Goal: Check status: Check status

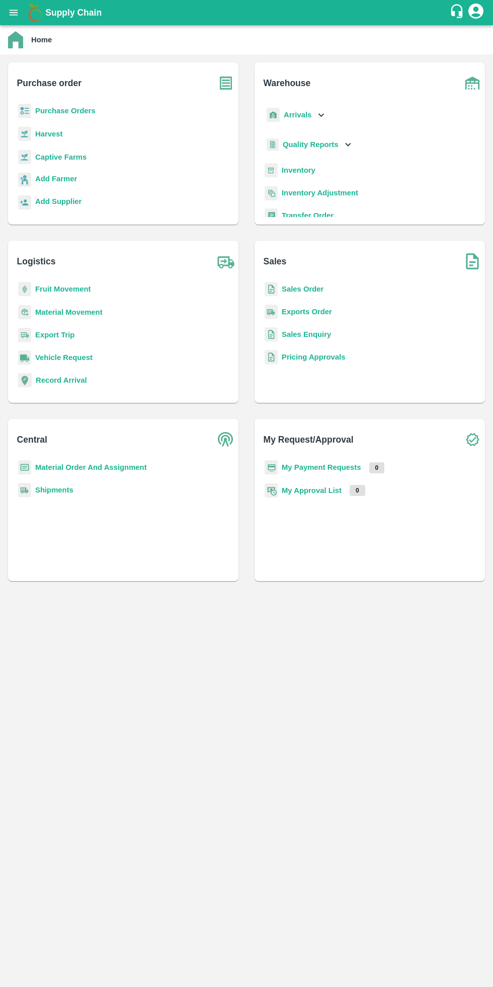
click at [340, 466] on b "My Payment Requests" at bounding box center [322, 467] width 80 height 8
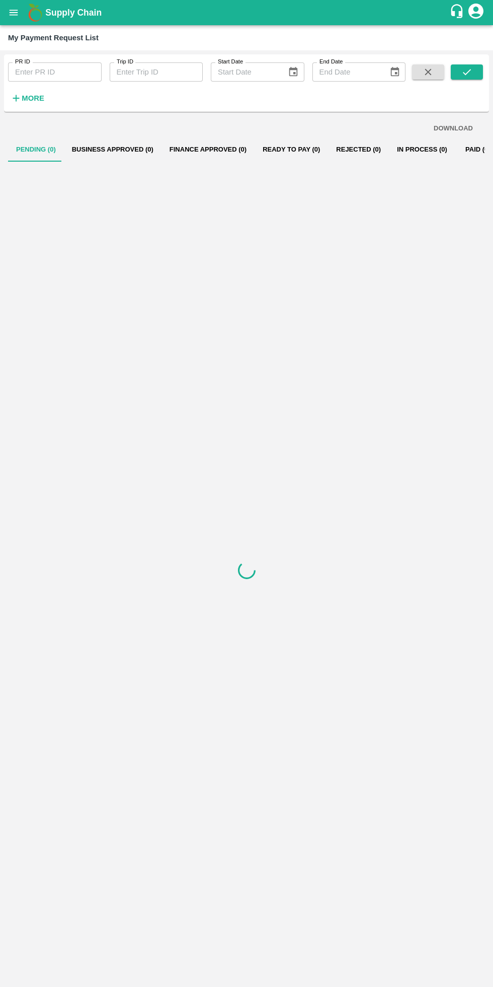
click at [23, 100] on strong "More" at bounding box center [33, 98] width 23 height 8
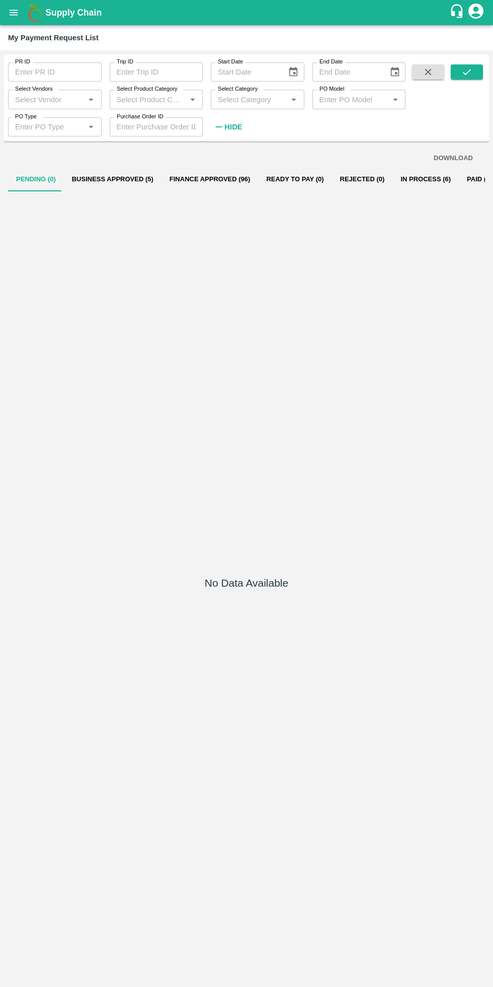
click at [305, 823] on div "No Data Available" at bounding box center [246, 584] width 477 height 787
click at [414, 179] on button "In Process (6)" at bounding box center [426, 179] width 66 height 24
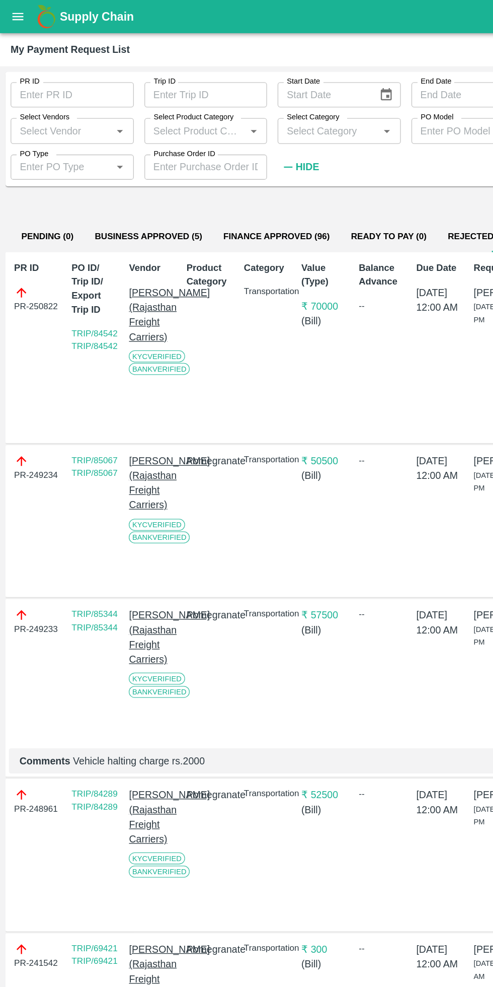
click at [51, 103] on input "Select Vendors" at bounding box center [46, 99] width 71 height 13
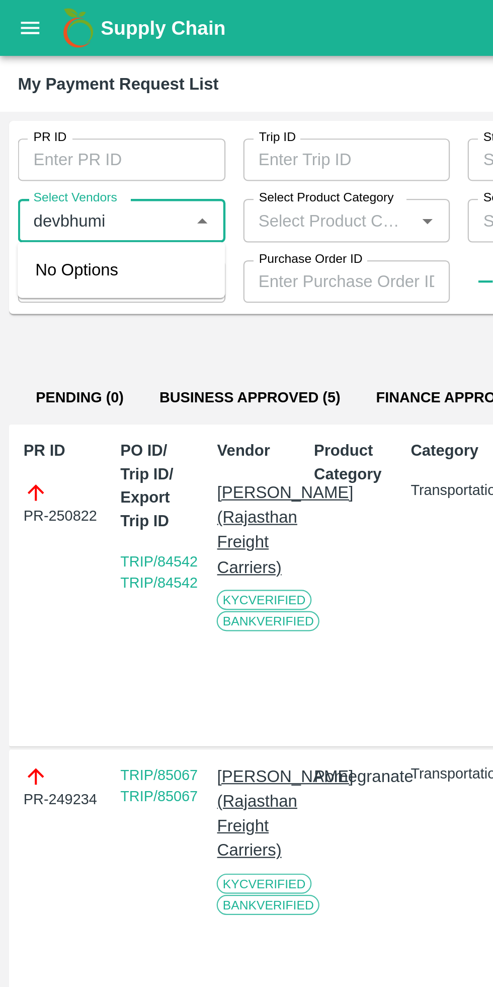
scroll to position [0, 7]
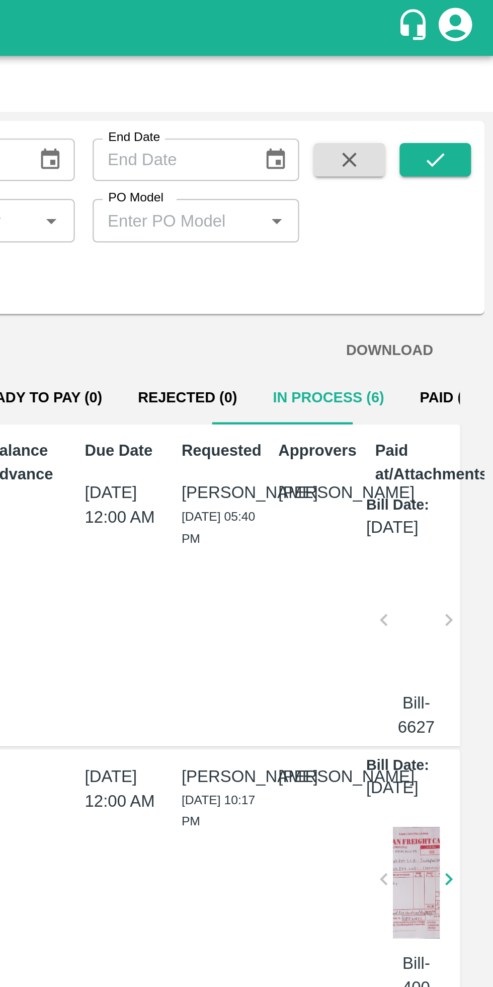
type input "devbhumi"
click at [463, 71] on icon "submit" at bounding box center [467, 71] width 11 height 11
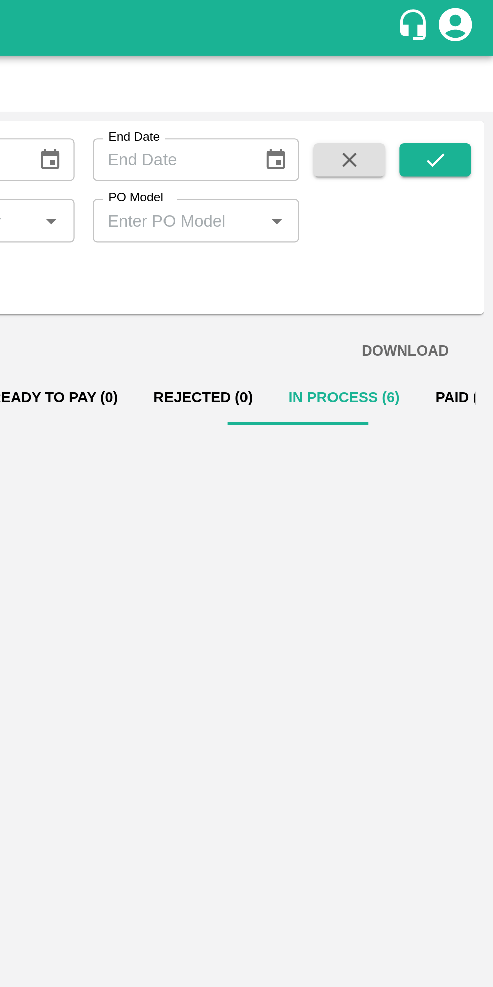
scroll to position [0, 0]
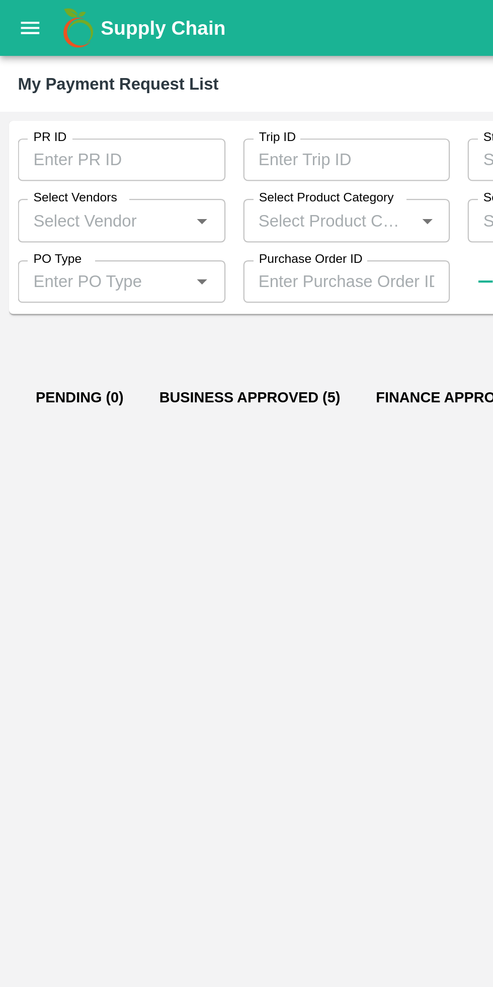
click at [128, 182] on button "Business Approved (5)" at bounding box center [113, 179] width 98 height 24
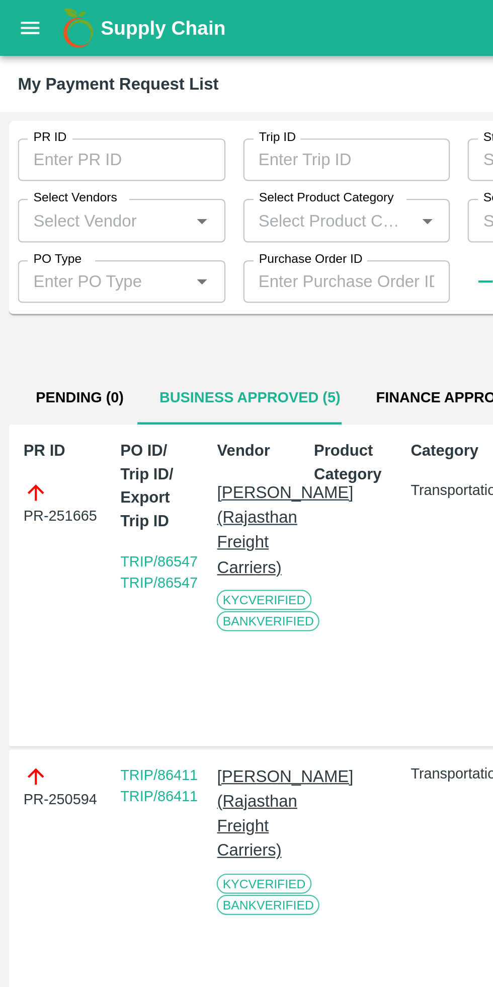
click at [65, 101] on input "Select Vendors" at bounding box center [46, 99] width 71 height 13
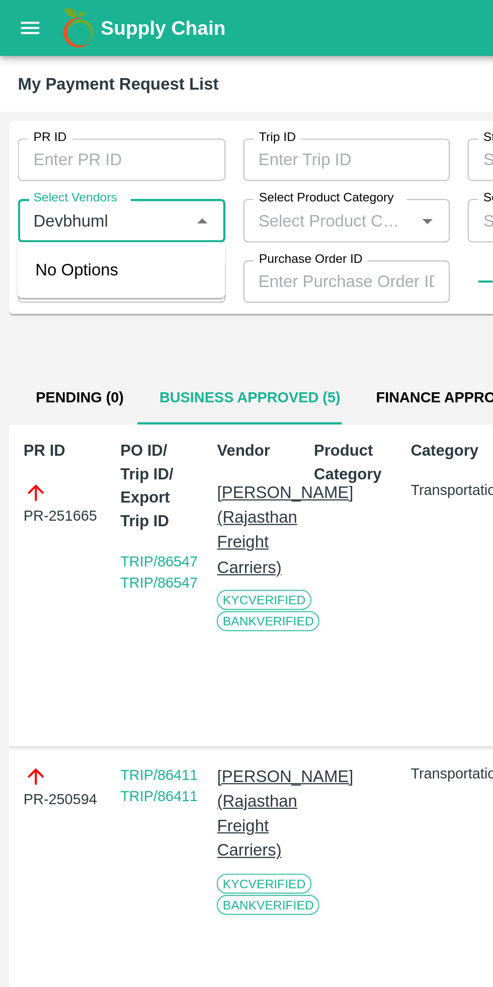
type input "Devbhuml"
click at [61, 101] on input "Select Vendors" at bounding box center [46, 99] width 71 height 13
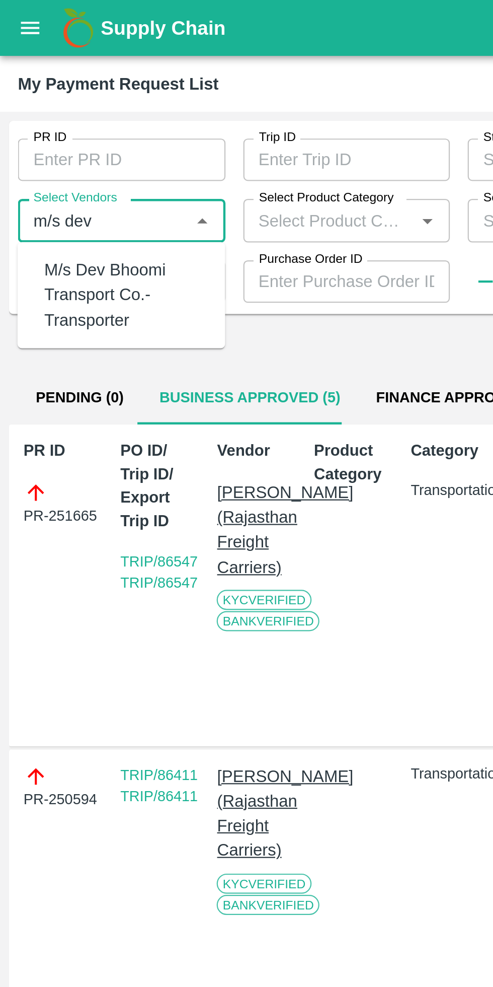
click at [50, 139] on div "M/s Dev Bhoomi Transport Co.-Transporter" at bounding box center [56, 133] width 73 height 34
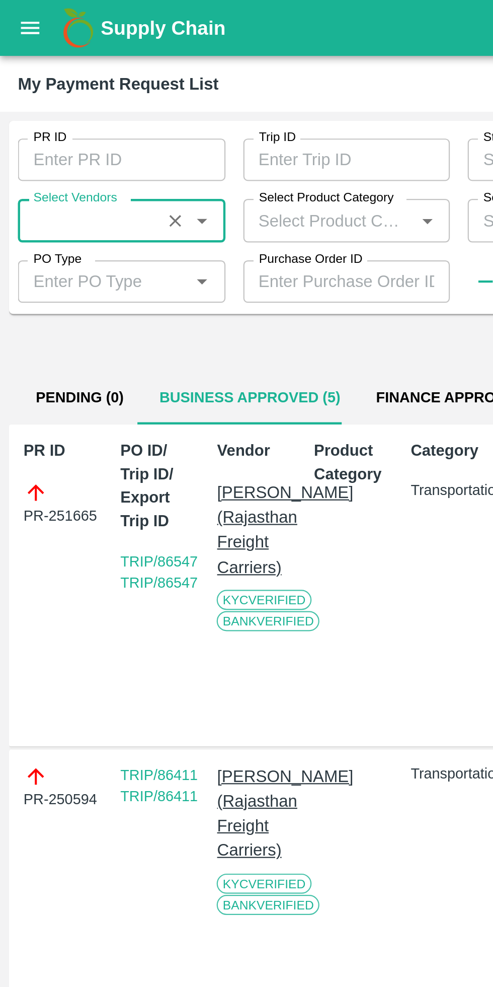
scroll to position [0, 7]
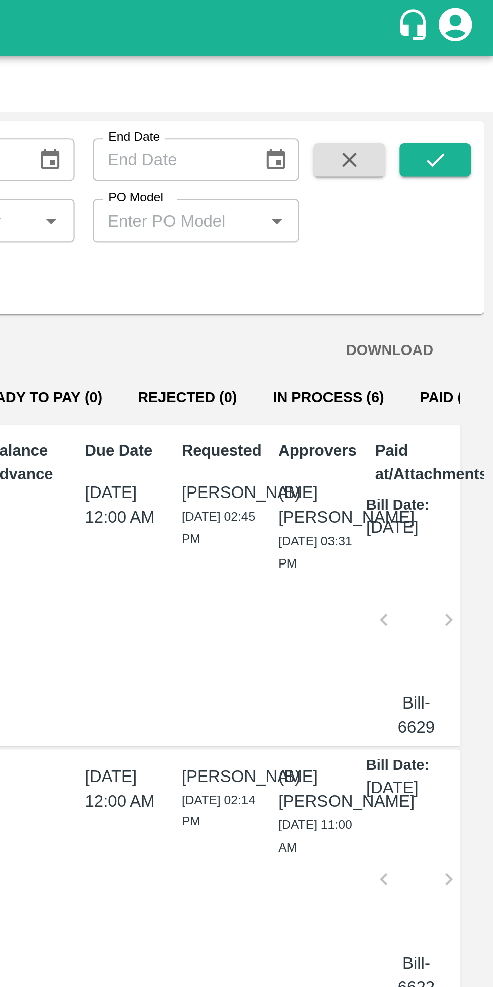
type input "M/s Dev Bhoomi Transport Co.-Transporter"
click at [465, 71] on icon "submit" at bounding box center [467, 71] width 11 height 11
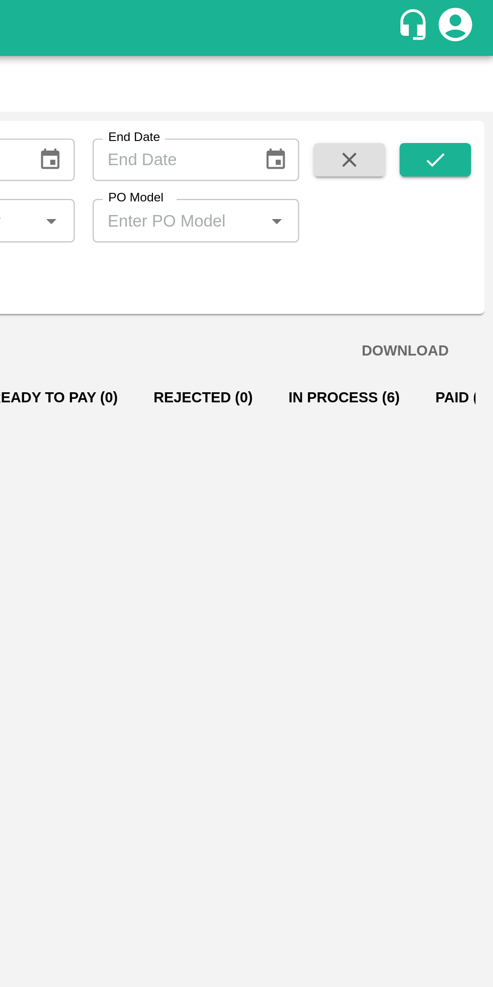
scroll to position [0, 0]
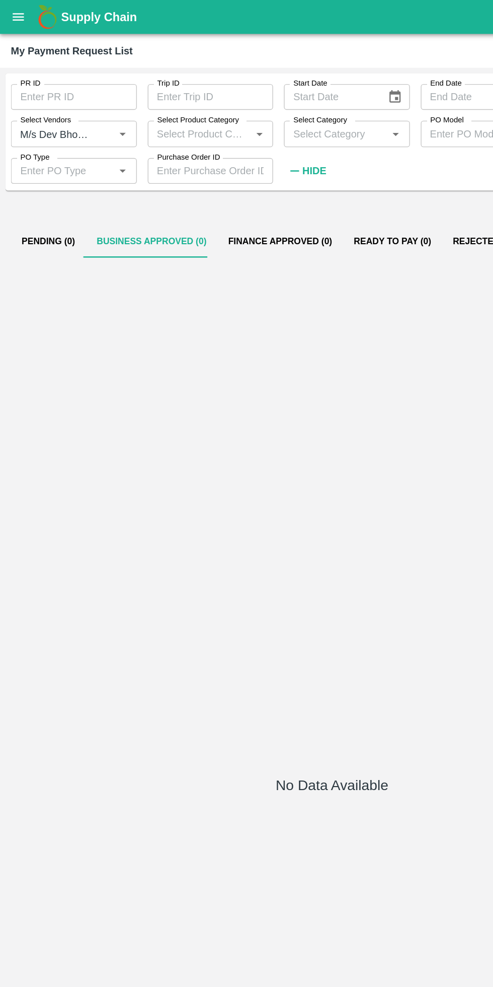
click at [57, 99] on input "Select Vendors" at bounding box center [40, 99] width 58 height 13
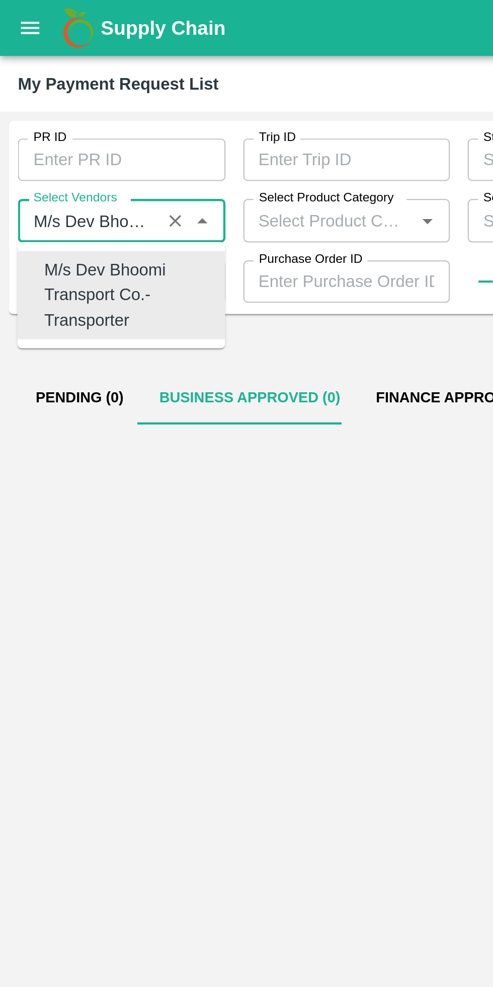
click at [43, 133] on div "M/s Dev Bhoomi Transport Co.-Transporter" at bounding box center [56, 133] width 73 height 34
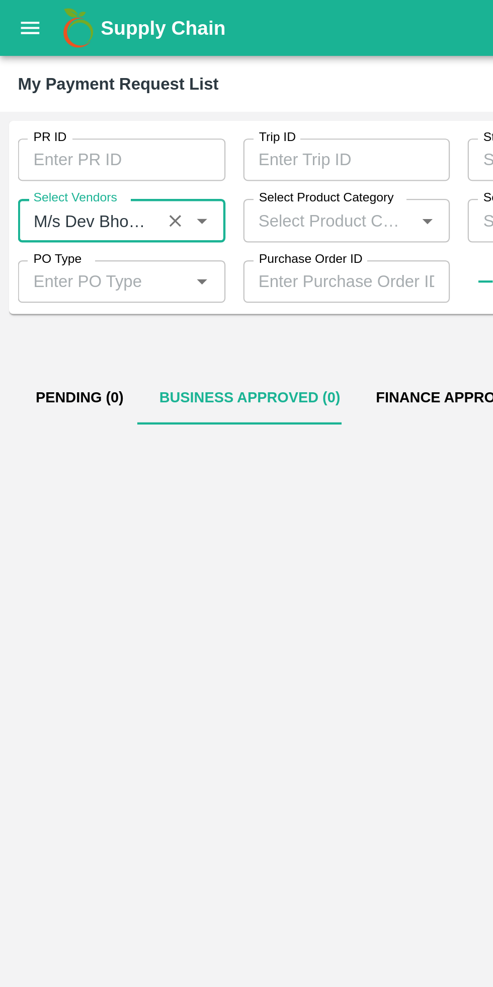
click at [12, 13] on icon "open drawer" at bounding box center [13, 12] width 11 height 11
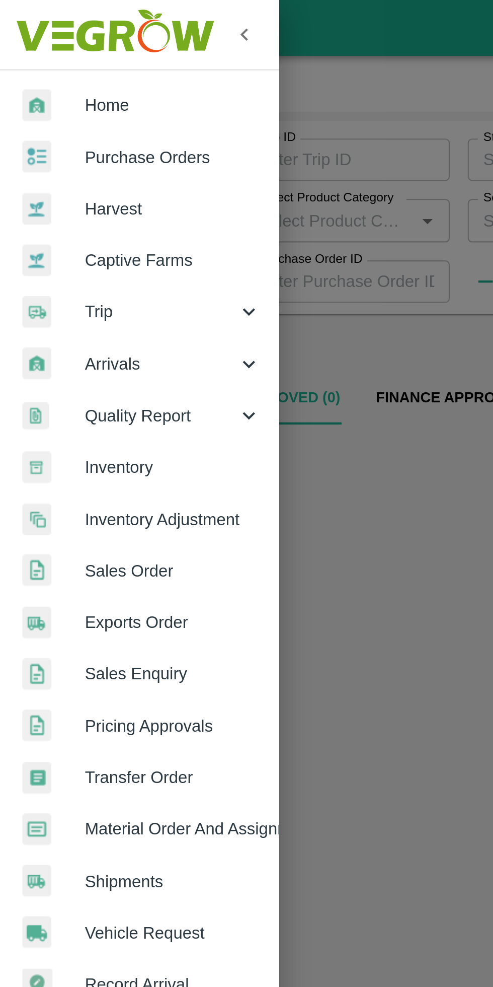
click at [61, 141] on span "Trip" at bounding box center [72, 140] width 68 height 11
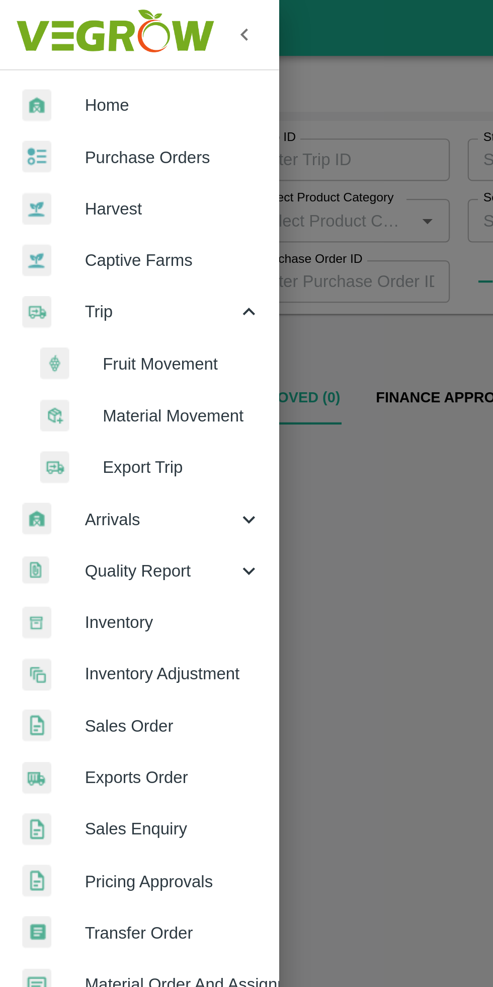
click at [83, 170] on span "Fruit Movement" at bounding box center [81, 164] width 71 height 11
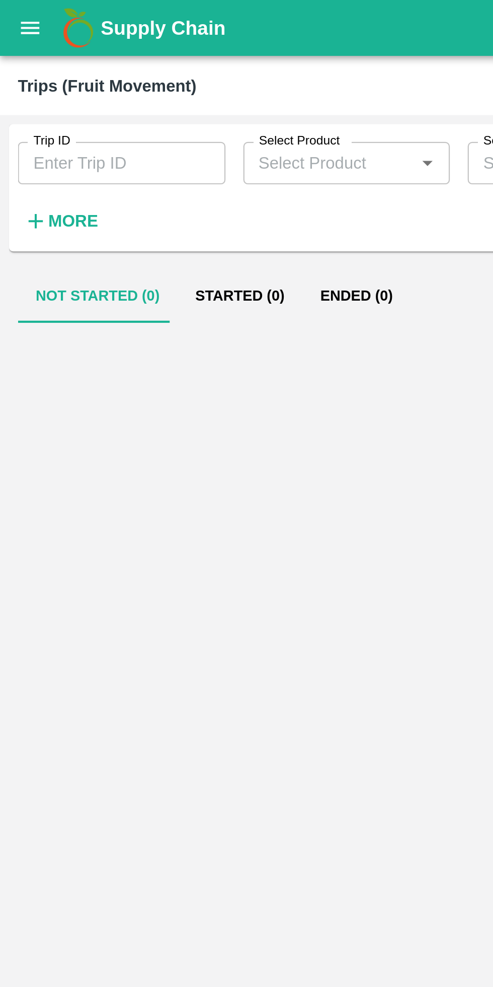
click at [31, 101] on strong "More" at bounding box center [33, 100] width 23 height 8
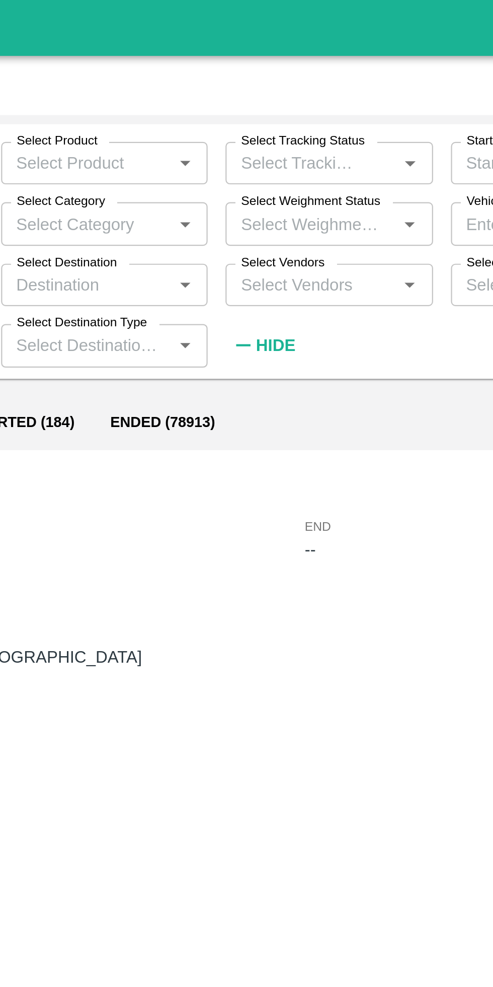
click at [254, 130] on input "Select Vendors" at bounding box center [249, 128] width 71 height 13
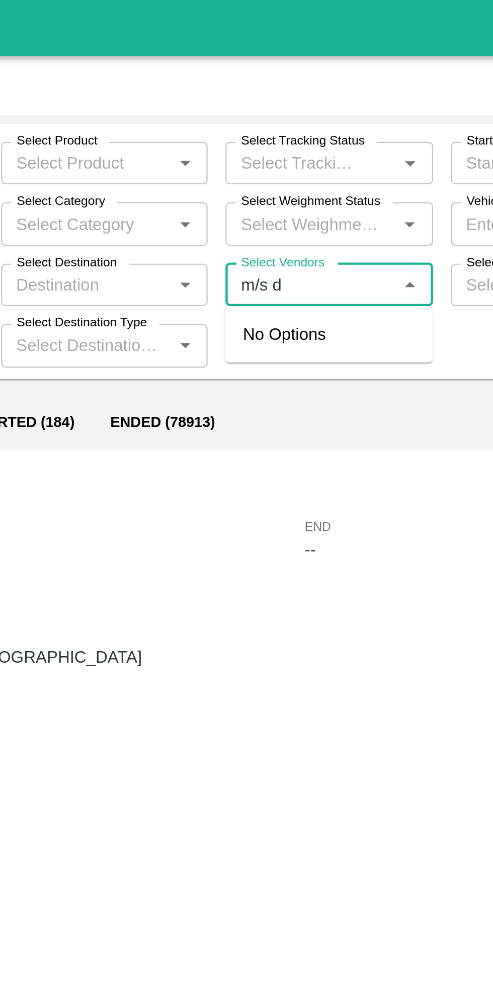
type input "m/s de"
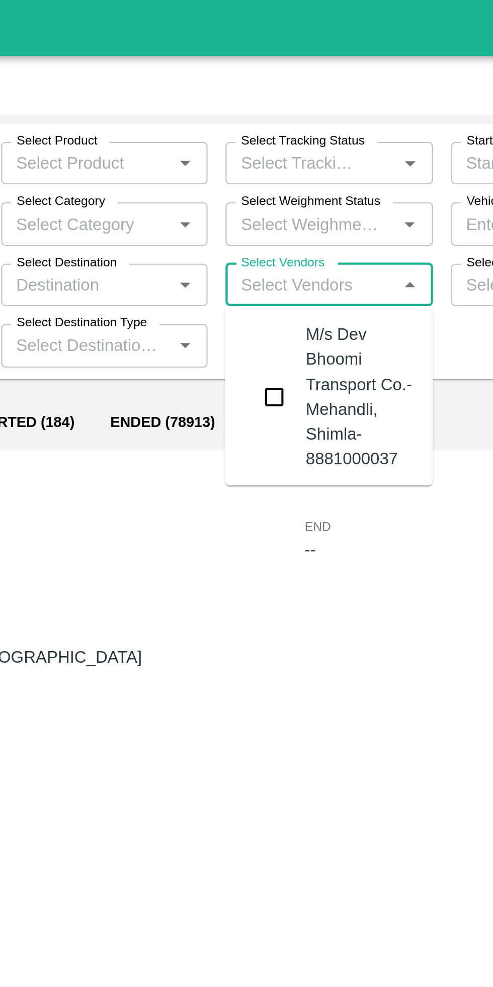
type input "v"
click at [230, 179] on input "checkbox" at bounding box center [233, 179] width 20 height 20
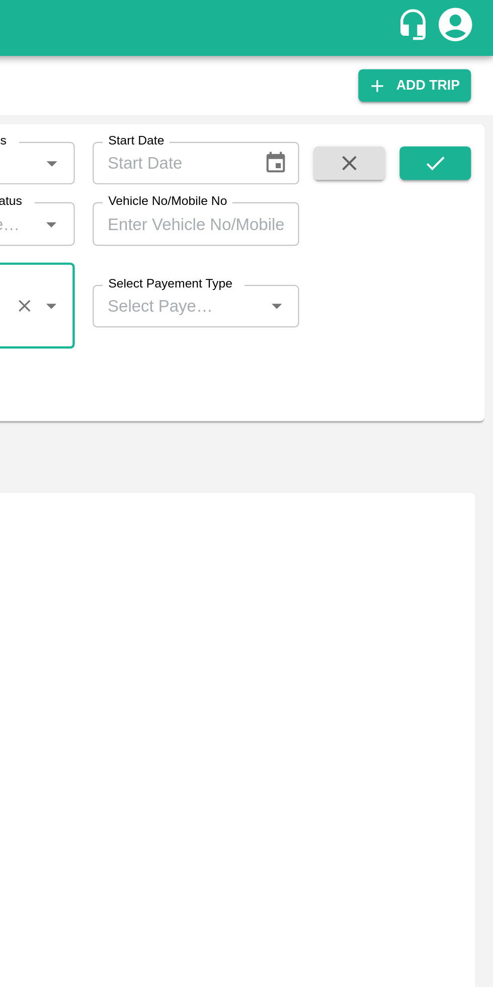
click at [464, 71] on icon "submit" at bounding box center [467, 73] width 11 height 11
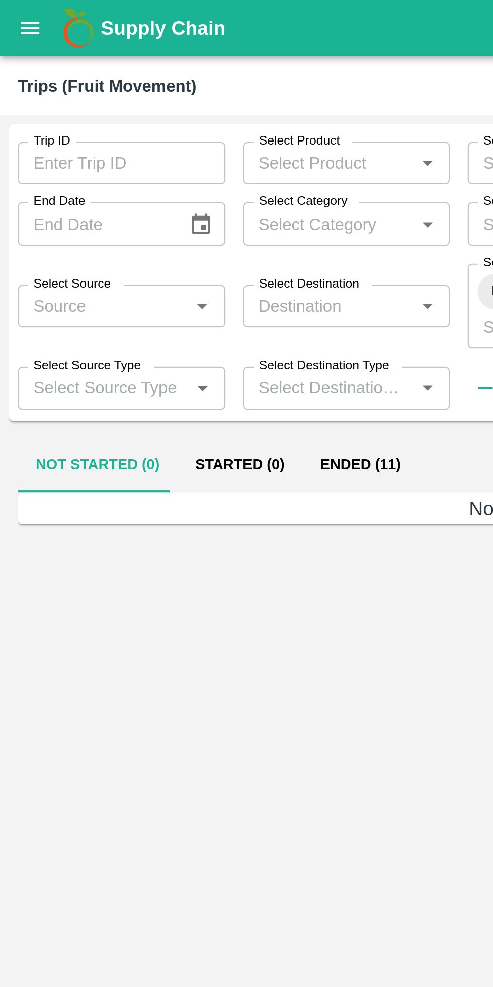
click at [154, 213] on button "Ended (11)" at bounding box center [162, 210] width 52 height 24
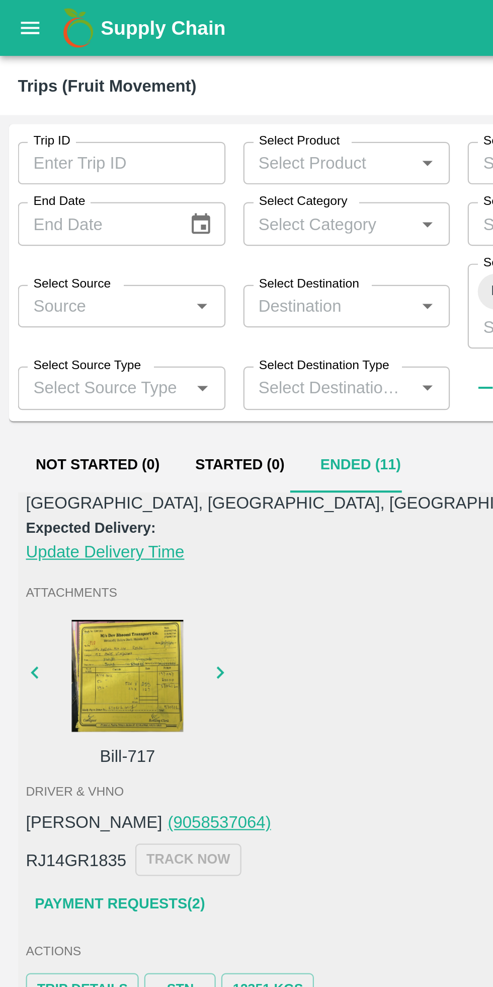
scroll to position [109, 0]
click at [74, 404] on link "Payment Requests( 2 )" at bounding box center [54, 408] width 85 height 18
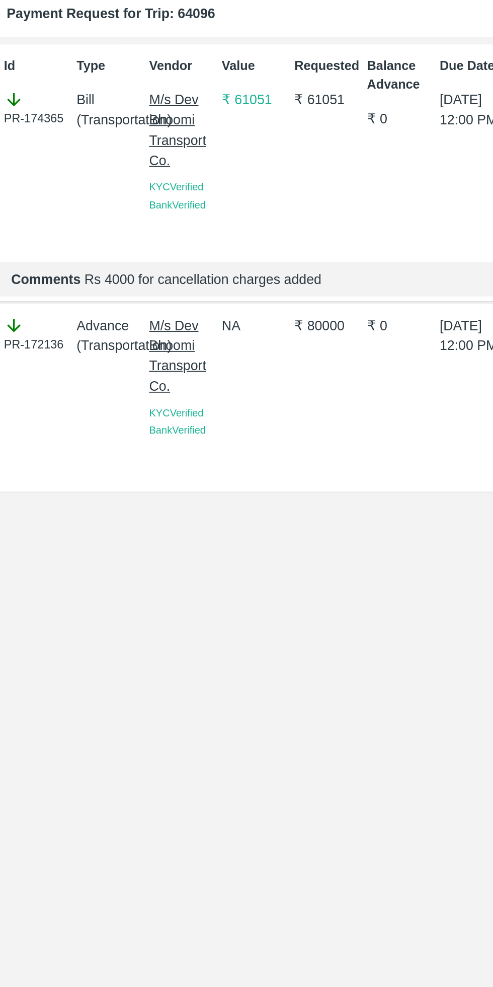
click at [109, 96] on p "M/s Dev Bhoomi Transport Co." at bounding box center [105, 103] width 36 height 45
